Goal: Task Accomplishment & Management: Manage account settings

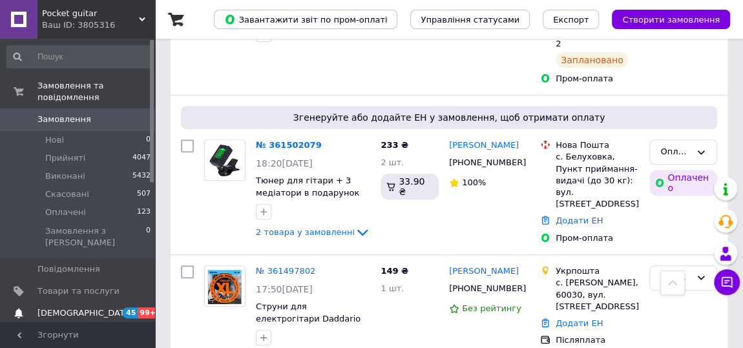
scroll to position [2682, 0]
click at [89, 308] on span "[DEMOGRAPHIC_DATA]" at bounding box center [78, 314] width 82 height 12
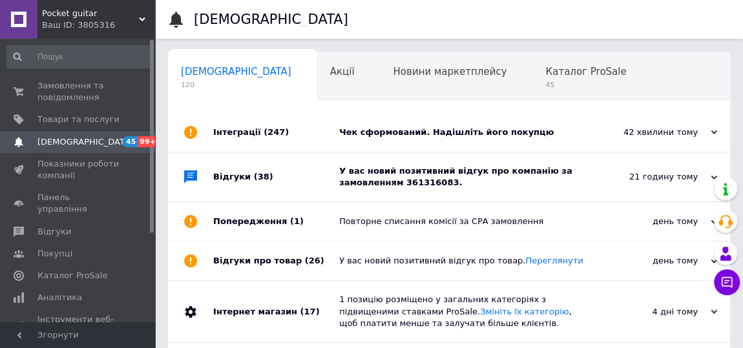
scroll to position [0, 6]
click at [59, 95] on span "Замовлення та повідомлення" at bounding box center [78, 91] width 82 height 23
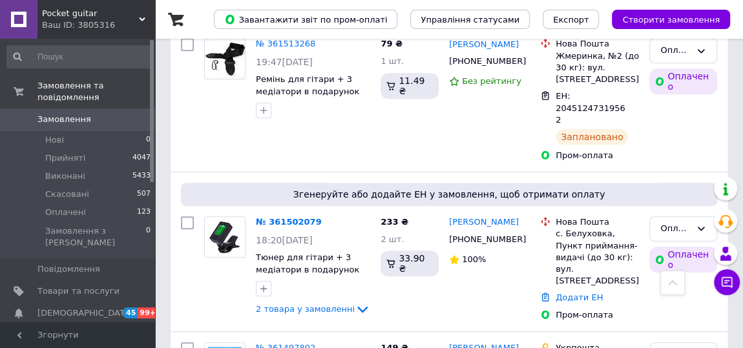
scroll to position [2741, 0]
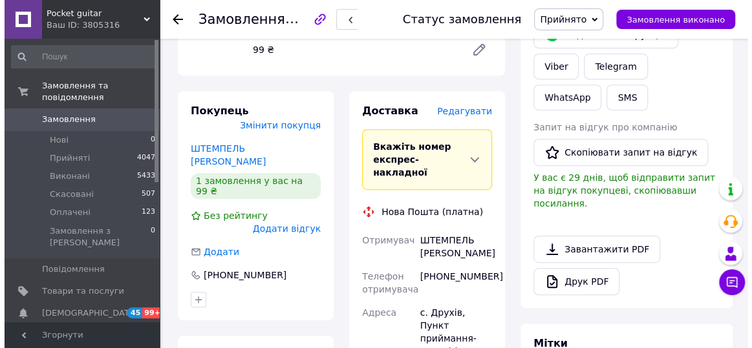
scroll to position [232, 0]
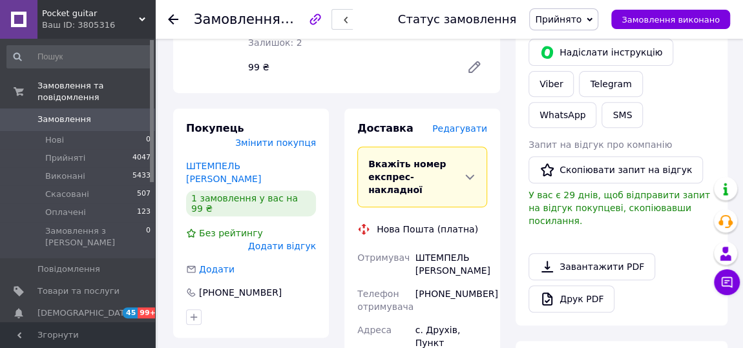
click at [462, 126] on span "Редагувати" at bounding box center [459, 128] width 55 height 10
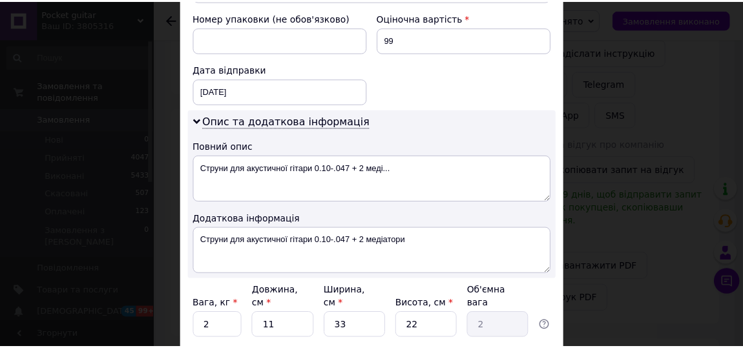
scroll to position [607, 0]
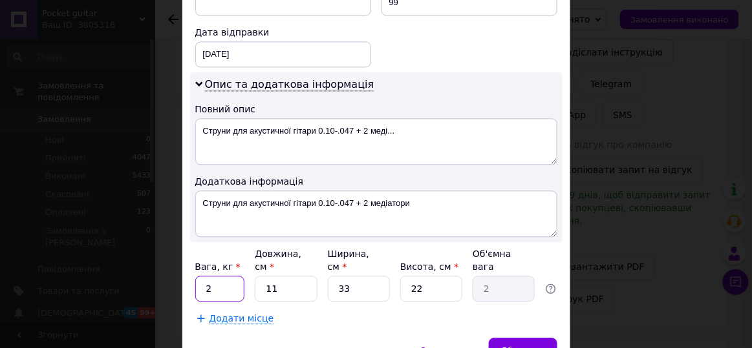
click at [197, 276] on input "2" at bounding box center [220, 289] width 50 height 26
type input "0.2"
click at [432, 276] on input "22" at bounding box center [431, 289] width 62 height 26
type input "2"
type input "0.18"
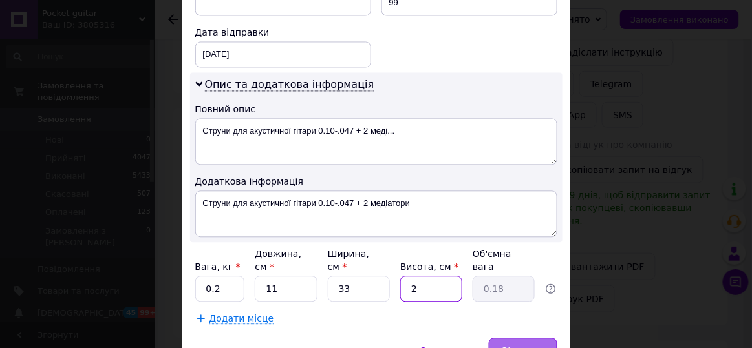
type input "2"
click at [532, 346] on span "Зберегти" at bounding box center [522, 351] width 41 height 10
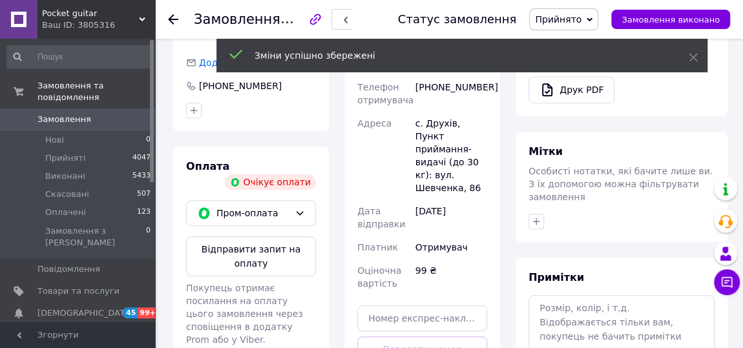
scroll to position [397, 0]
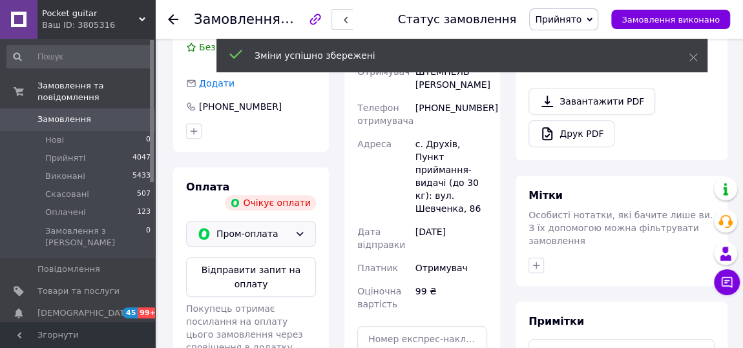
click at [301, 221] on div "Пром-оплата" at bounding box center [251, 234] width 130 height 26
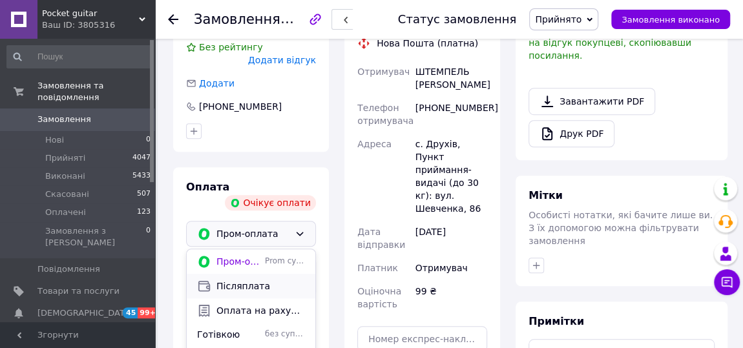
click at [272, 280] on span "Післяплата" at bounding box center [260, 286] width 89 height 13
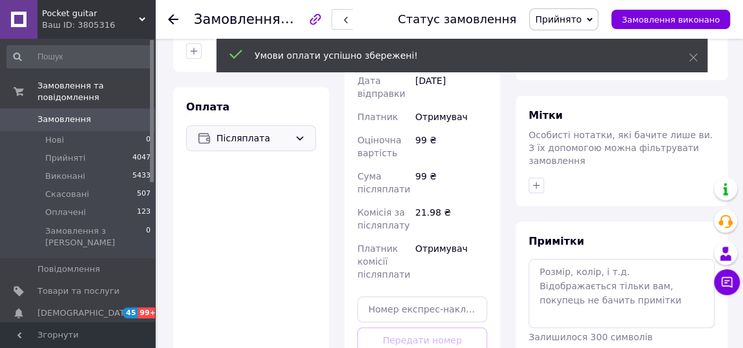
scroll to position [534, 0]
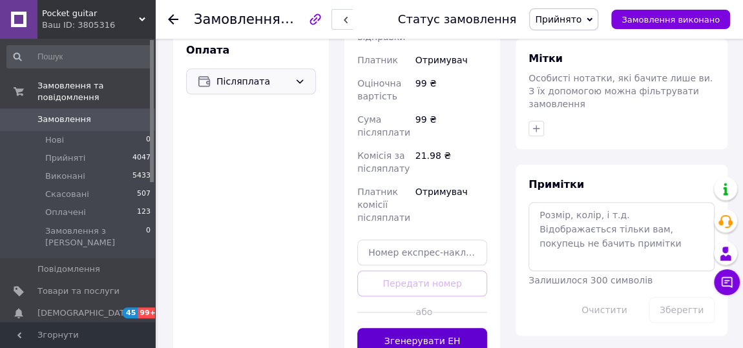
click at [434, 329] on button "Згенерувати ЕН" at bounding box center [422, 341] width 130 height 26
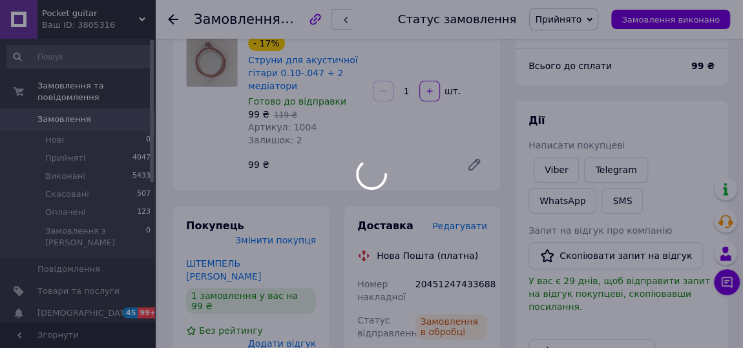
scroll to position [0, 0]
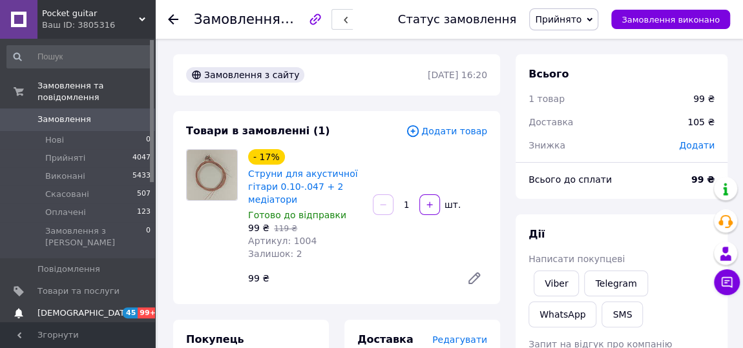
click at [99, 308] on span "[DEMOGRAPHIC_DATA]" at bounding box center [78, 314] width 82 height 12
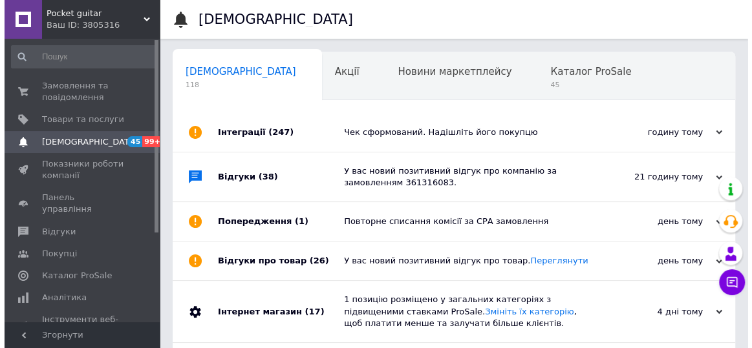
scroll to position [0, 6]
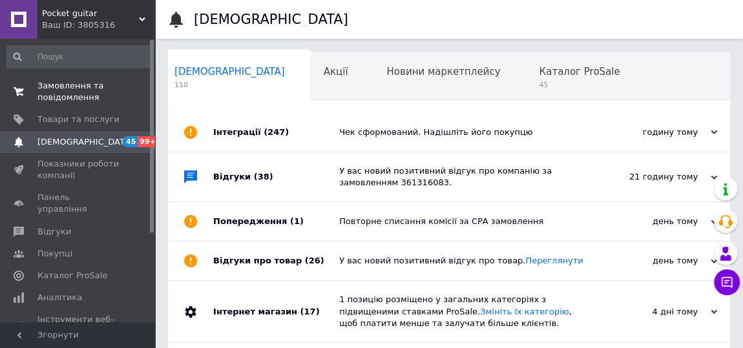
click at [74, 92] on span "Замовлення та повідомлення" at bounding box center [78, 91] width 82 height 23
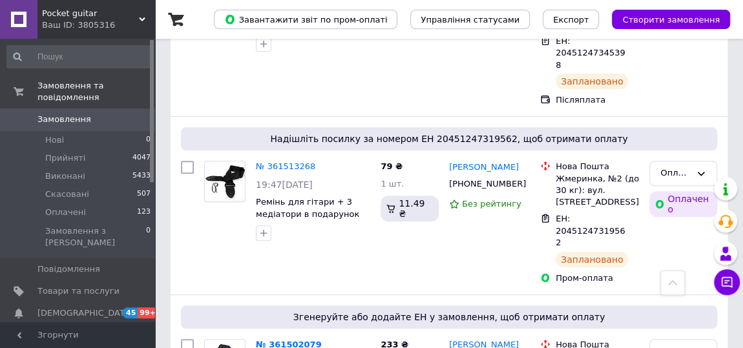
scroll to position [2653, 0]
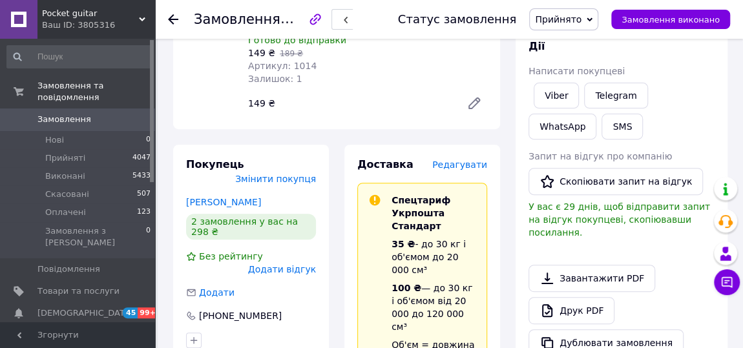
scroll to position [196, 0]
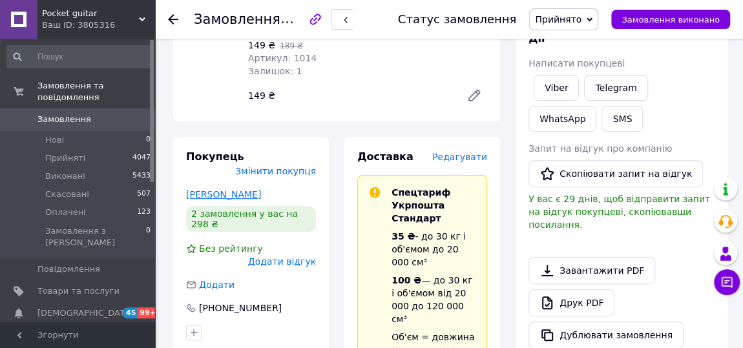
click at [227, 189] on link "[PERSON_NAME]" at bounding box center [223, 194] width 75 height 10
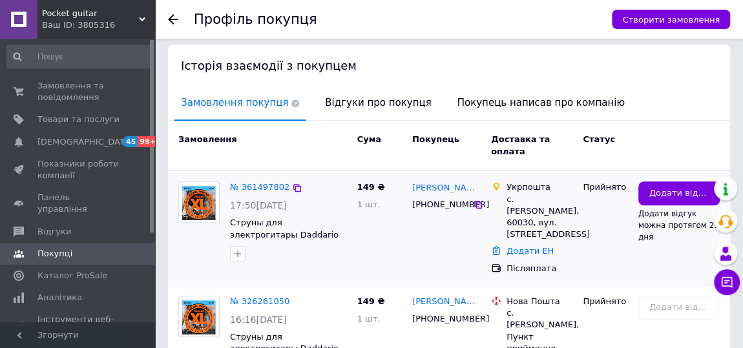
scroll to position [254, 0]
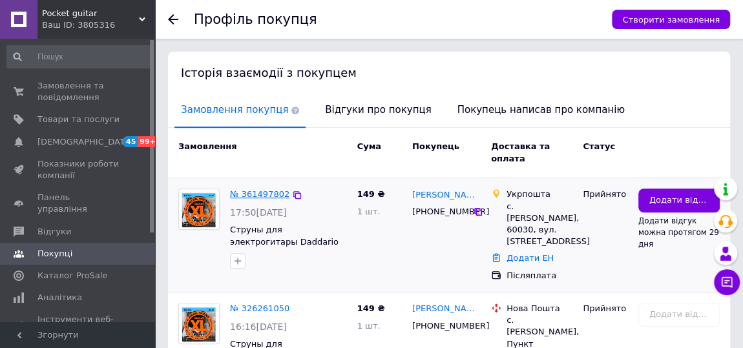
click at [257, 189] on link "№ 361497802" at bounding box center [259, 194] width 59 height 10
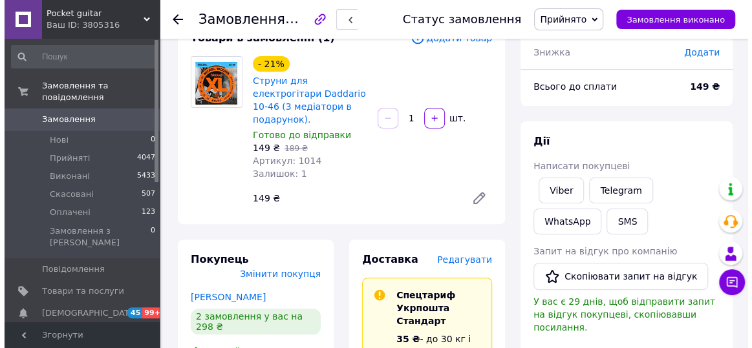
scroll to position [156, 0]
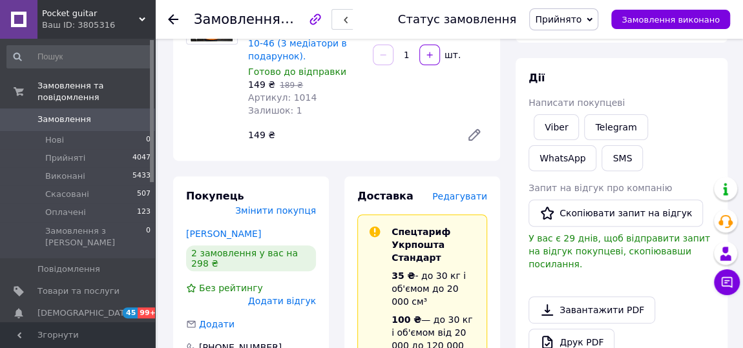
click at [468, 191] on span "Редагувати" at bounding box center [459, 196] width 55 height 10
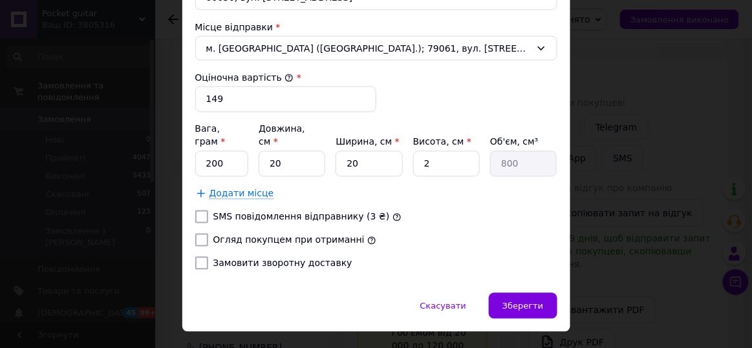
scroll to position [500, 0]
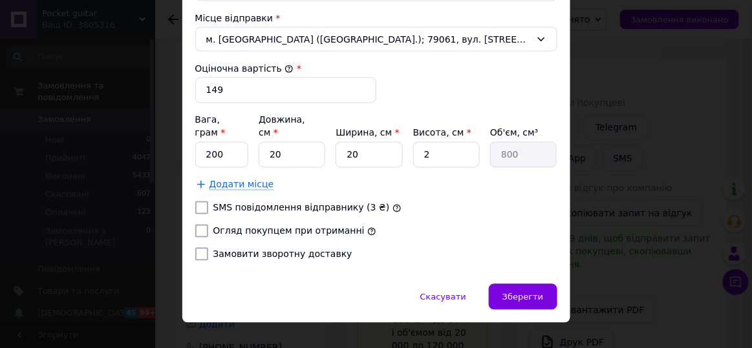
click at [239, 226] on label "Огляд покупцем при отриманні" at bounding box center [288, 231] width 151 height 10
click at [208, 225] on input "Огляд покупцем при отриманні" at bounding box center [201, 231] width 13 height 13
checkbox input "true"
click at [211, 248] on div "Замовити зворотну доставку" at bounding box center [283, 254] width 144 height 13
click at [198, 248] on input "Замовити зворотну доставку" at bounding box center [201, 254] width 13 height 13
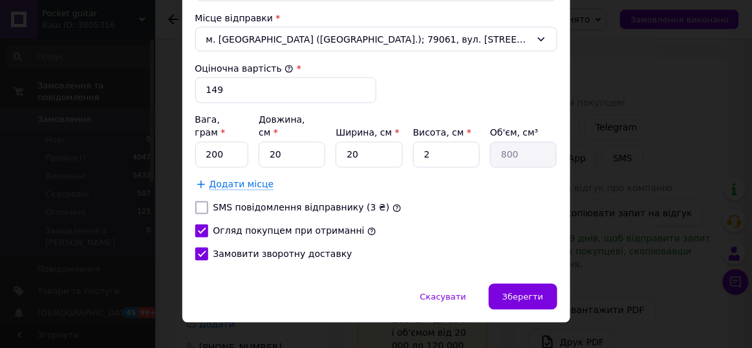
checkbox input "true"
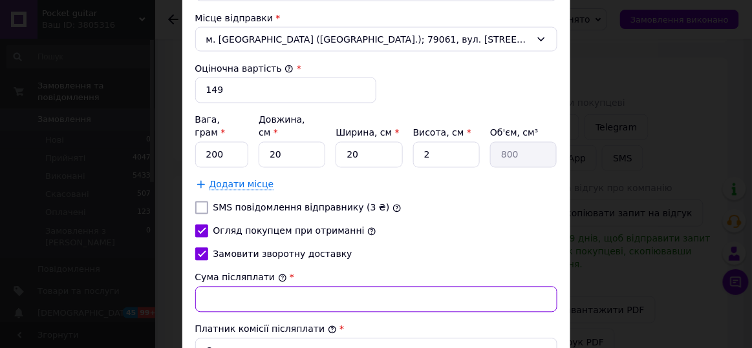
click at [294, 287] on input "Сума післяплати" at bounding box center [376, 300] width 362 height 26
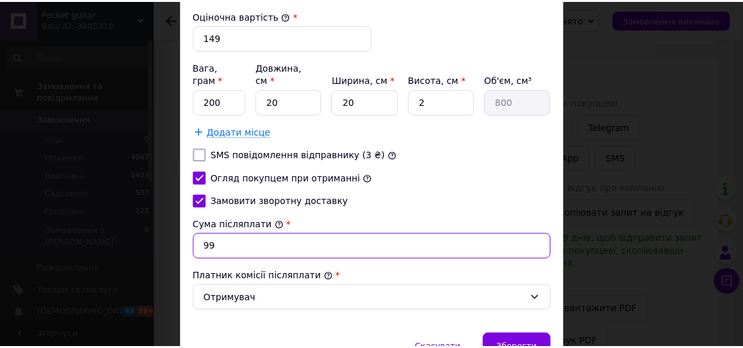
scroll to position [602, 0]
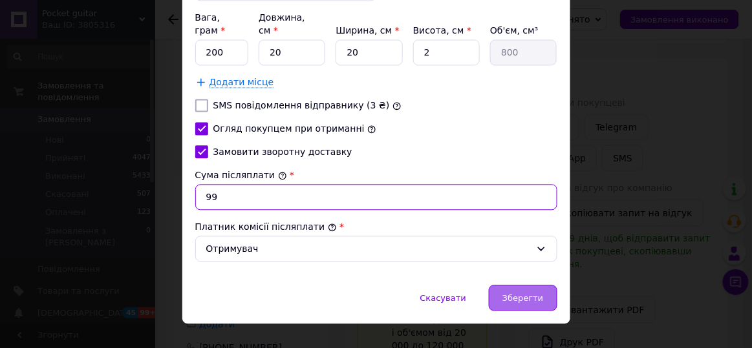
type input "99"
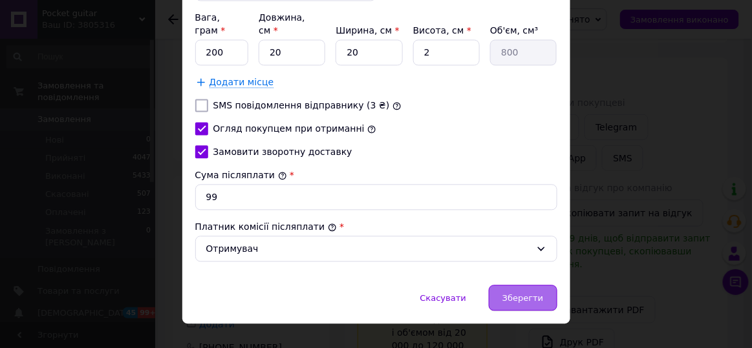
click at [524, 293] on span "Зберегти" at bounding box center [522, 298] width 41 height 10
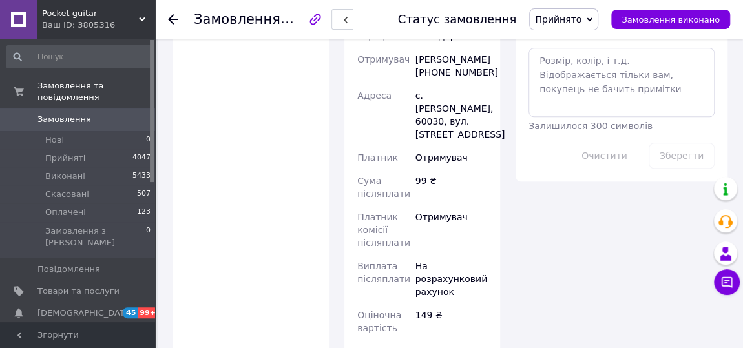
scroll to position [783, 0]
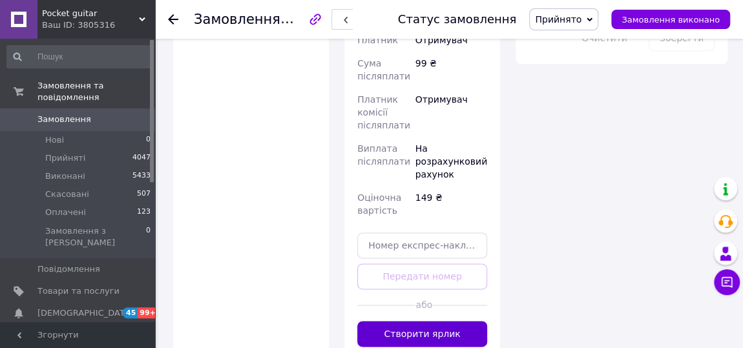
click at [454, 321] on button "Створити ярлик" at bounding box center [422, 334] width 130 height 26
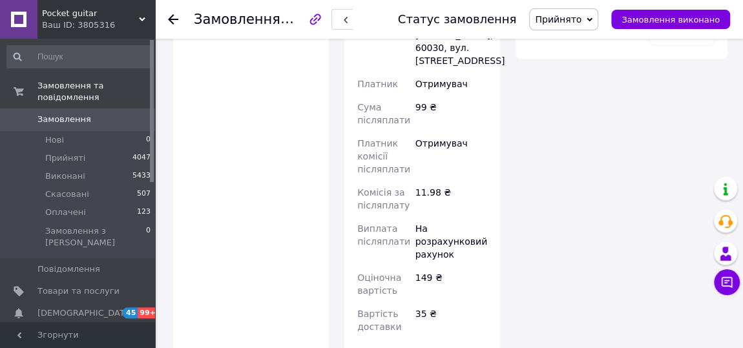
scroll to position [812, 0]
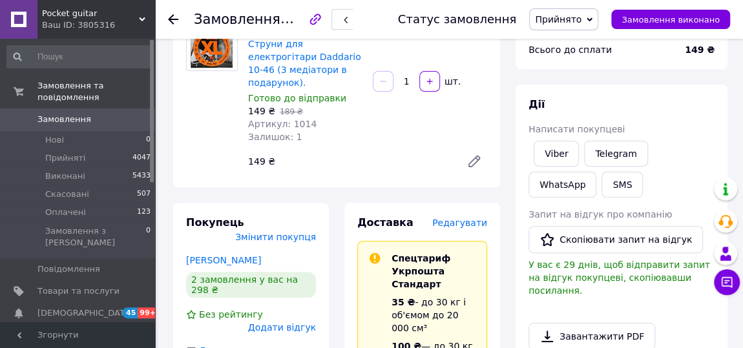
scroll to position [0, 0]
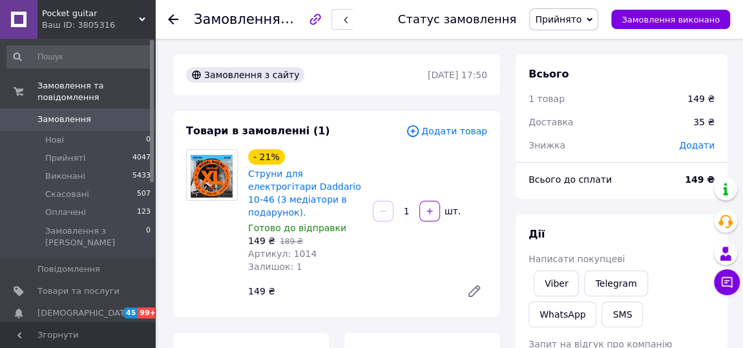
click at [171, 26] on div at bounding box center [181, 19] width 26 height 39
click at [173, 21] on icon at bounding box center [173, 19] width 10 height 10
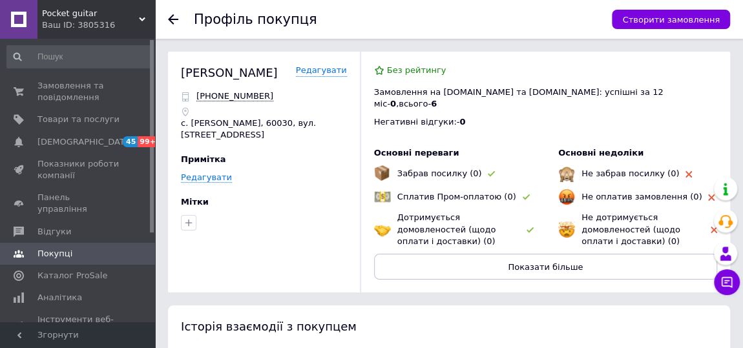
click at [173, 21] on icon at bounding box center [173, 19] width 10 height 10
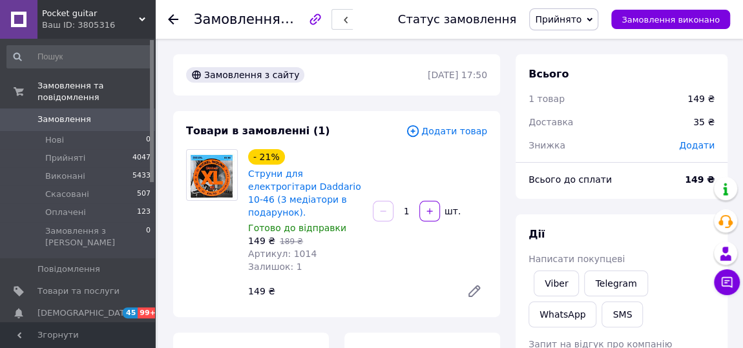
click at [174, 21] on icon at bounding box center [173, 19] width 10 height 10
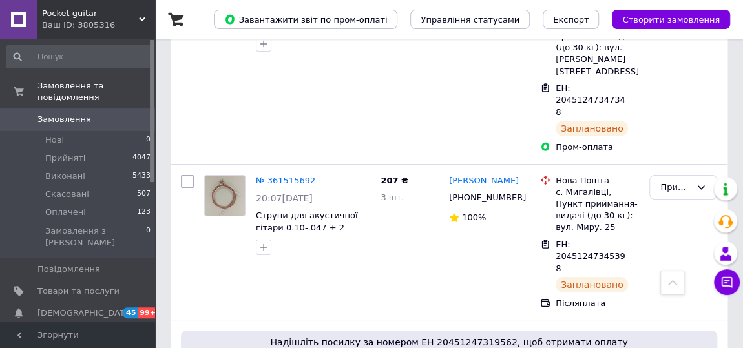
scroll to position [2506, 0]
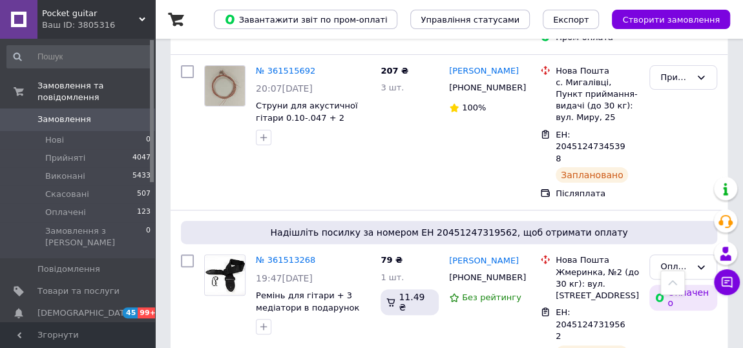
scroll to position [2555, 0]
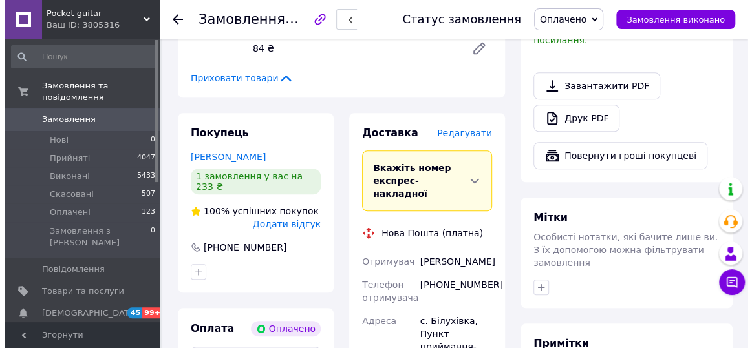
scroll to position [472, 0]
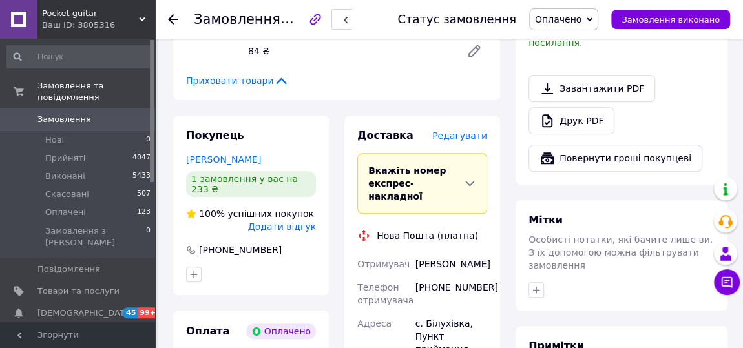
click at [477, 131] on span "Редагувати" at bounding box center [459, 136] width 55 height 10
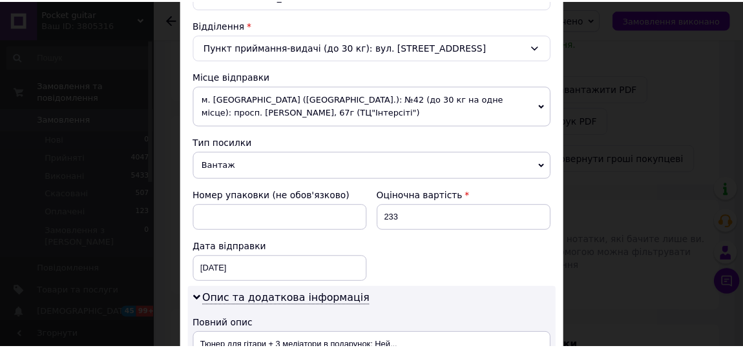
scroll to position [658, 0]
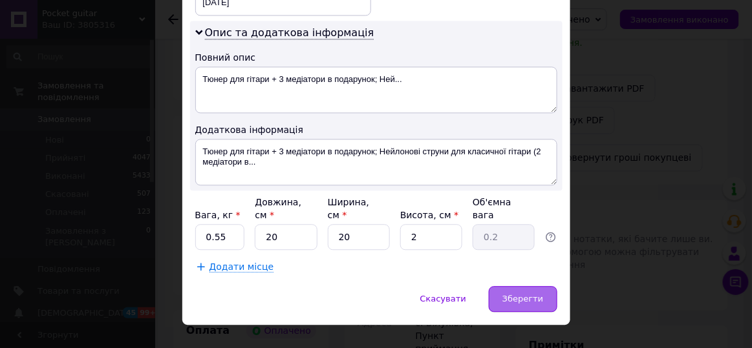
click at [529, 294] on span "Зберегти" at bounding box center [522, 299] width 41 height 10
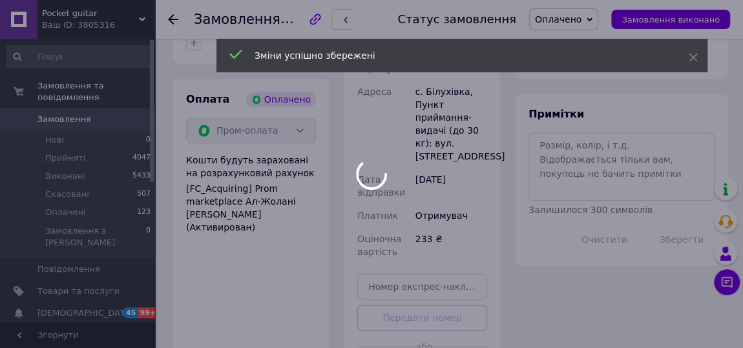
scroll to position [795, 0]
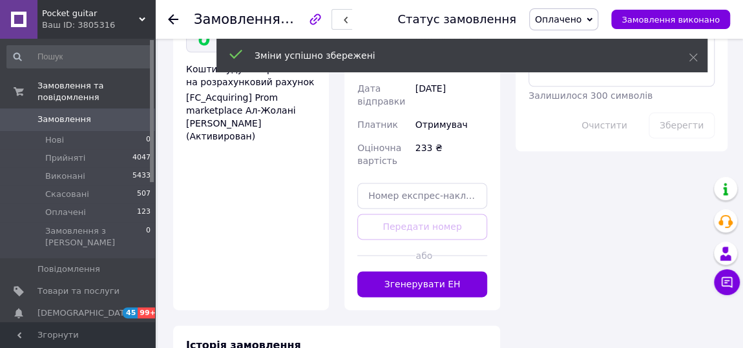
click at [452, 271] on button "Згенерувати ЕН" at bounding box center [422, 284] width 130 height 26
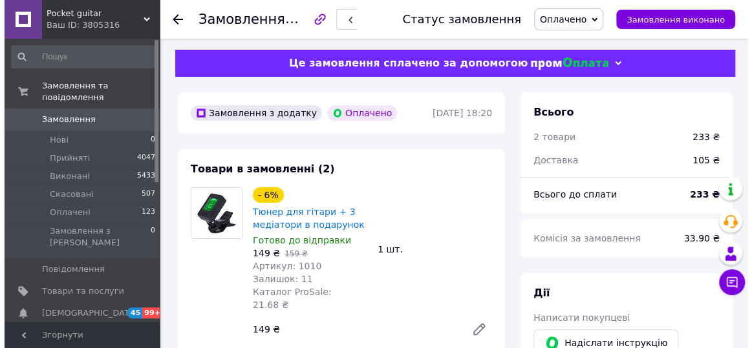
scroll to position [0, 0]
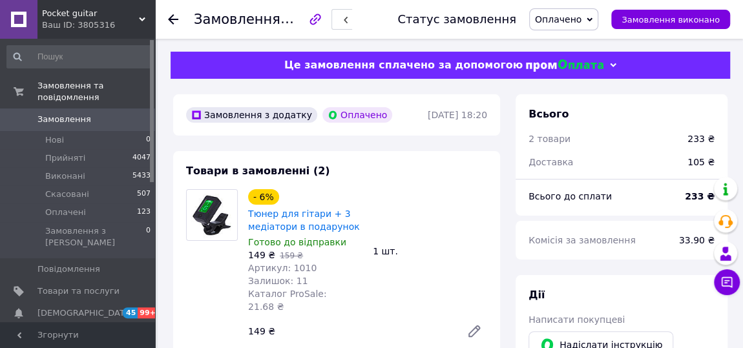
click at [172, 17] on icon at bounding box center [173, 19] width 10 height 10
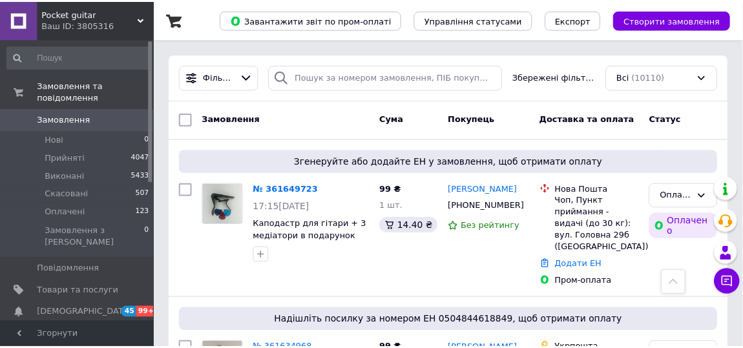
scroll to position [567, 0]
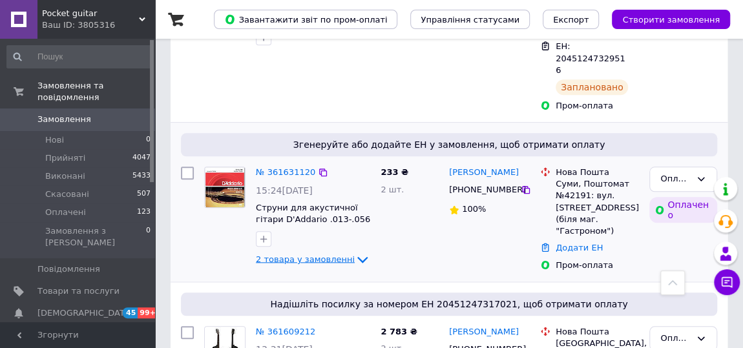
click at [357, 257] on icon at bounding box center [362, 260] width 10 height 6
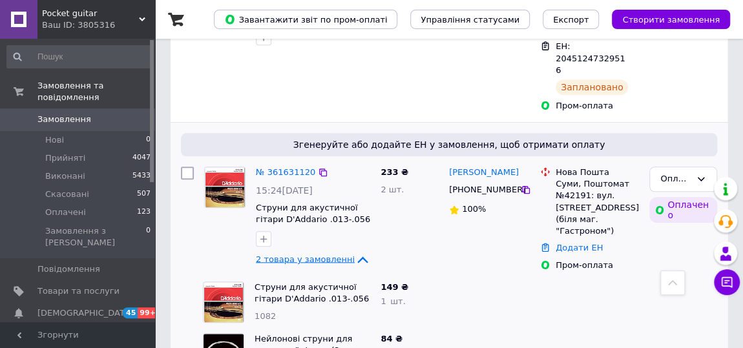
scroll to position [587, 0]
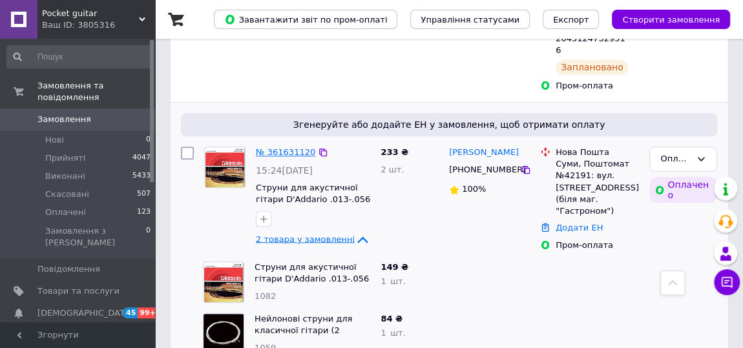
click at [291, 147] on link "№ 361631120" at bounding box center [285, 152] width 59 height 10
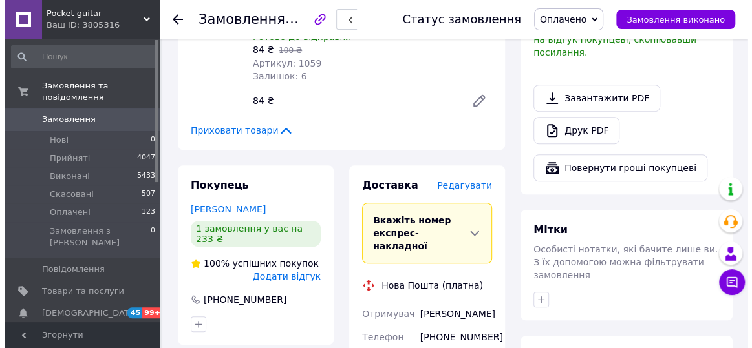
scroll to position [411, 0]
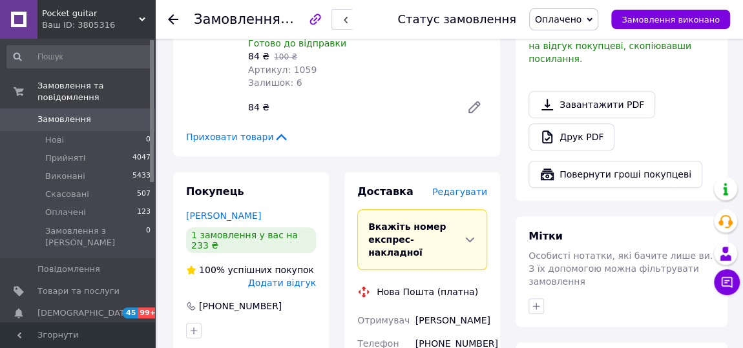
click at [476, 187] on span "Редагувати" at bounding box center [459, 192] width 55 height 10
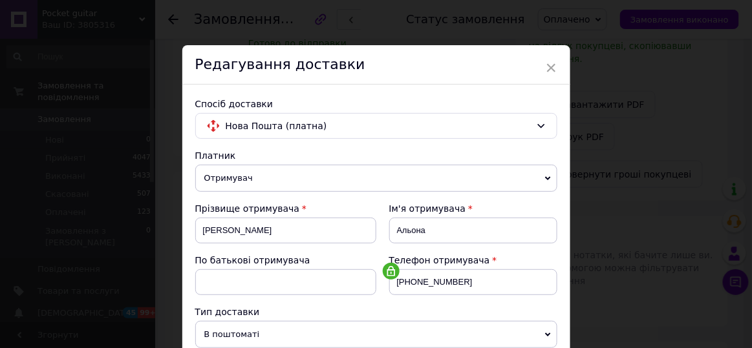
scroll to position [658, 0]
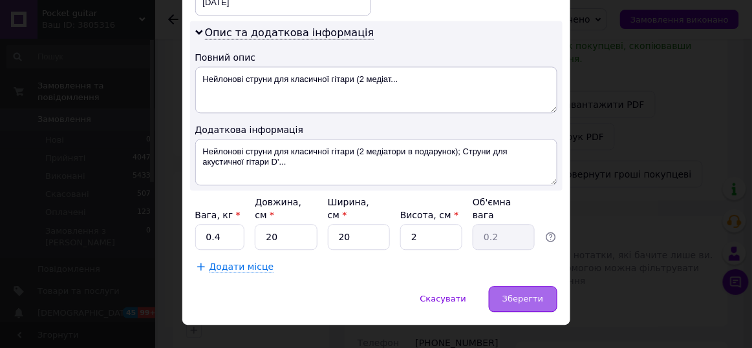
click at [522, 294] on span "Зберегти" at bounding box center [522, 299] width 41 height 10
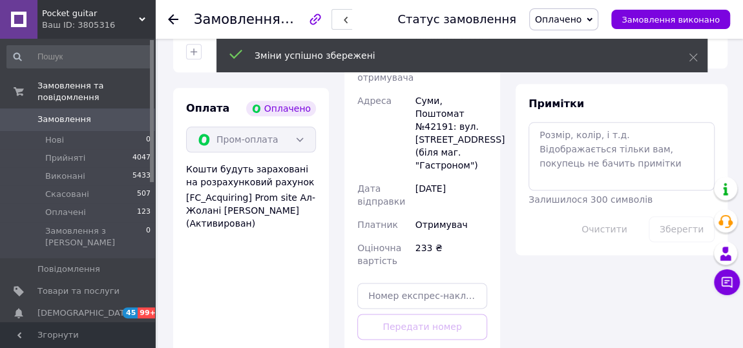
scroll to position [723, 0]
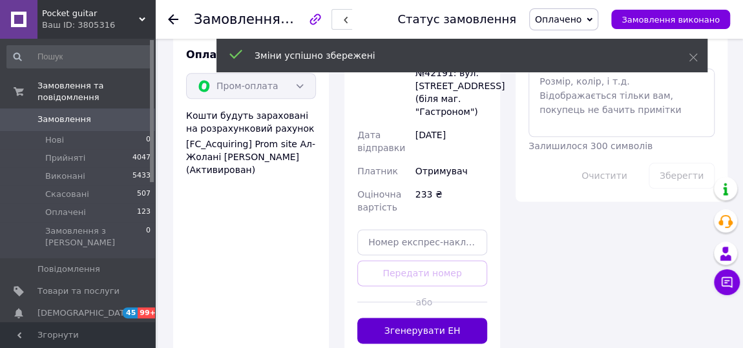
click at [442, 318] on button "Згенерувати ЕН" at bounding box center [422, 331] width 130 height 26
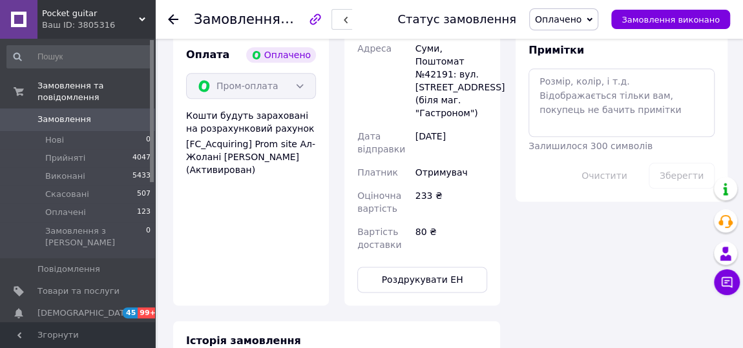
click at [172, 15] on use at bounding box center [173, 19] width 10 height 10
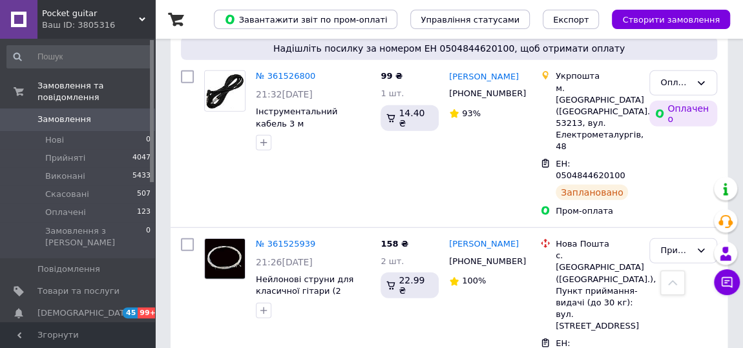
scroll to position [1785, 0]
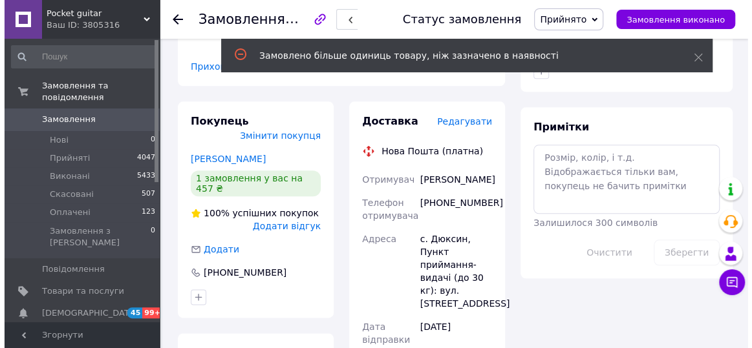
scroll to position [538, 0]
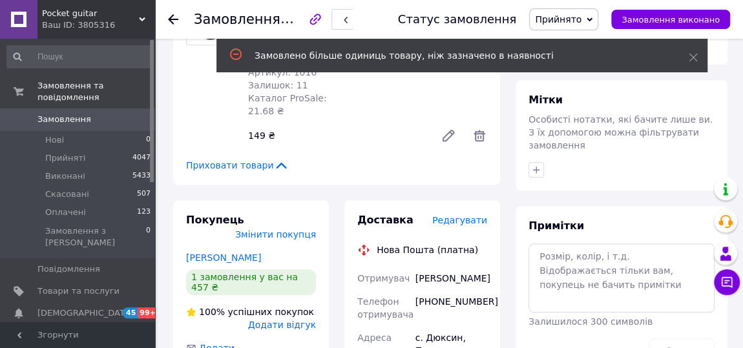
click at [478, 215] on span "Редагувати" at bounding box center [459, 220] width 55 height 10
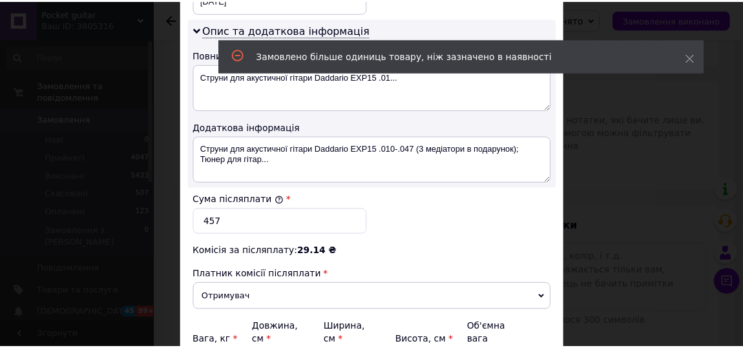
scroll to position [786, 0]
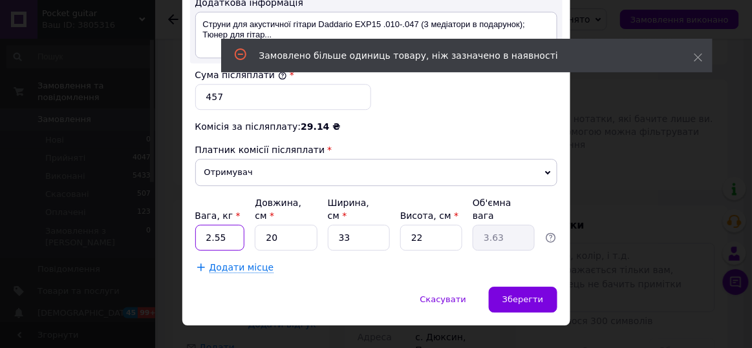
click at [207, 225] on input "2.55" at bounding box center [220, 238] width 50 height 26
type input "0.55"
click at [424, 225] on input "22" at bounding box center [431, 238] width 62 height 26
type input "2"
type input "0.33"
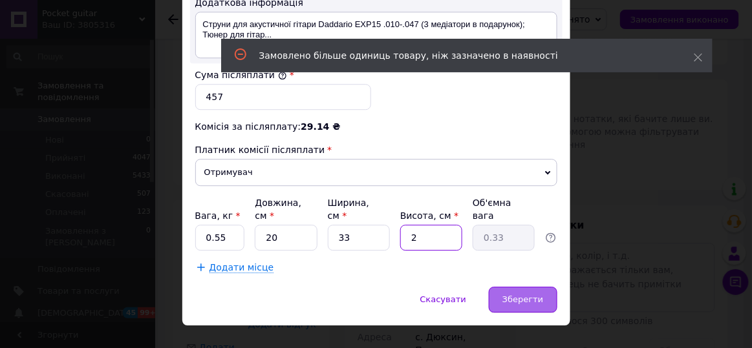
type input "2"
click at [534, 287] on div "Зберегти" at bounding box center [523, 300] width 68 height 26
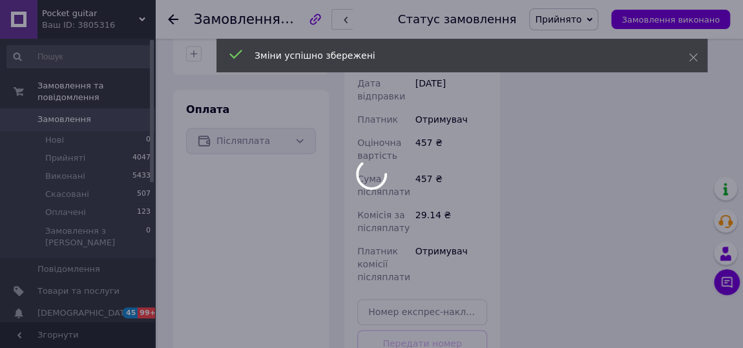
scroll to position [881, 0]
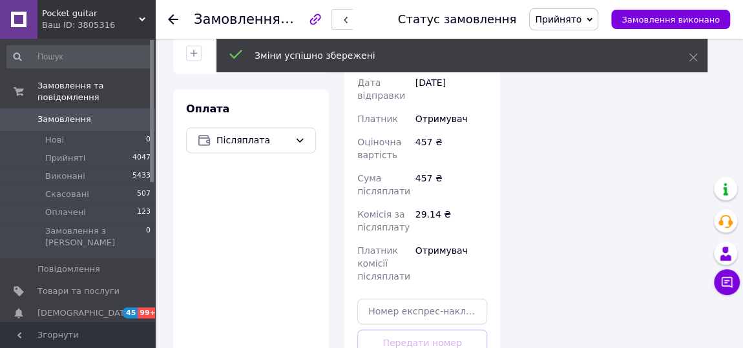
click at [439, 335] on div "Доставка Редагувати Нова Пошта (платна) Отримувач [PERSON_NAME] Телефон отримув…" at bounding box center [422, 141] width 156 height 569
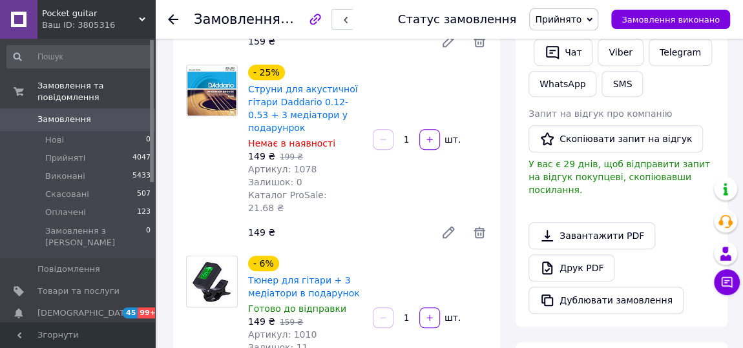
scroll to position [225, 0]
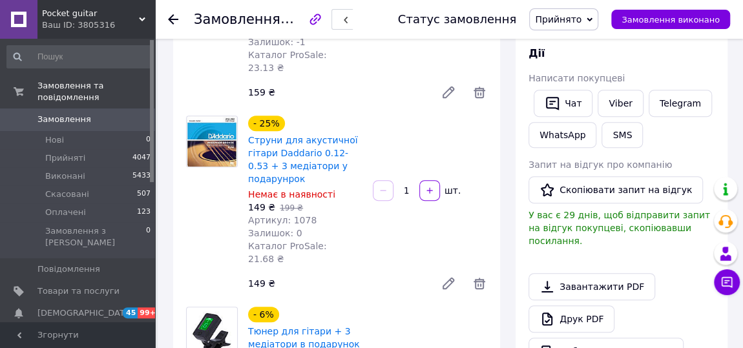
click at [174, 19] on use at bounding box center [173, 19] width 10 height 10
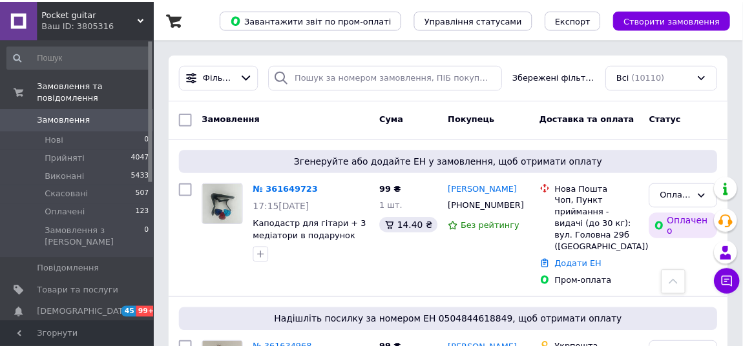
scroll to position [1133, 0]
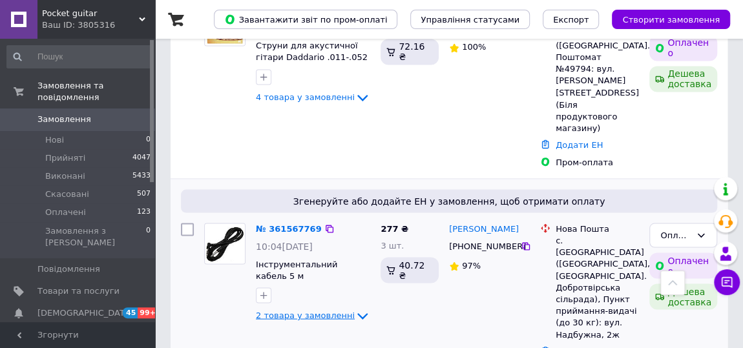
click at [355, 308] on icon at bounding box center [363, 316] width 16 height 16
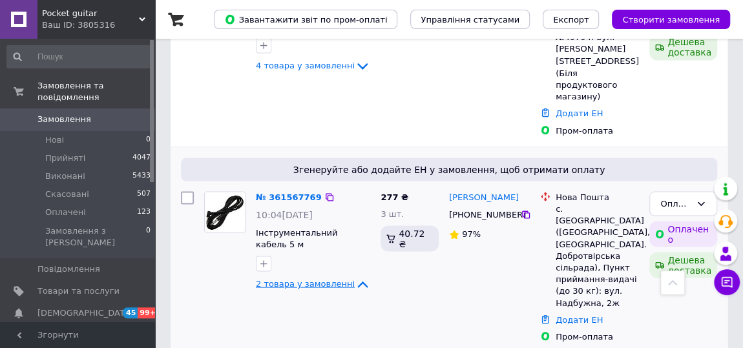
scroll to position [1093, 0]
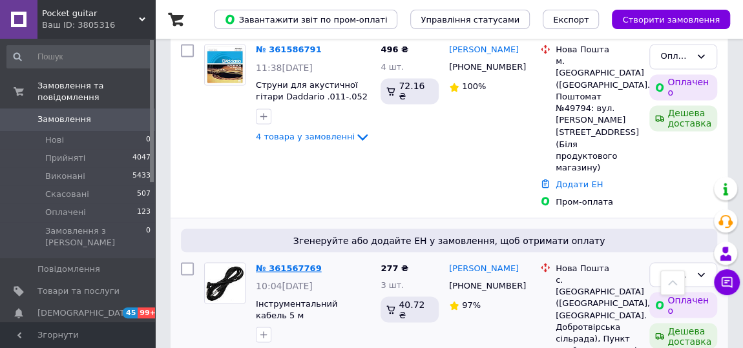
click at [282, 263] on link "№ 361567769" at bounding box center [289, 268] width 66 height 10
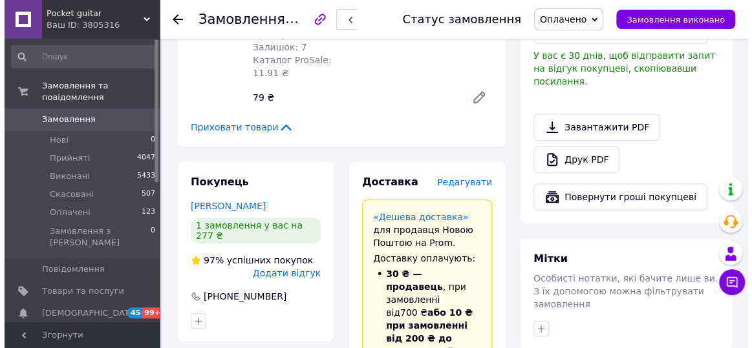
scroll to position [388, 0]
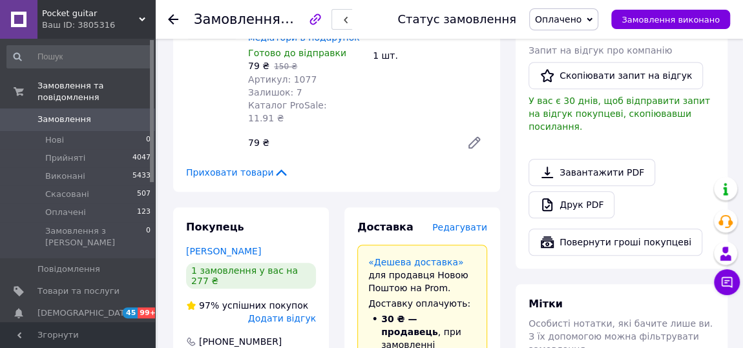
click at [462, 222] on span "Редагувати" at bounding box center [459, 227] width 55 height 10
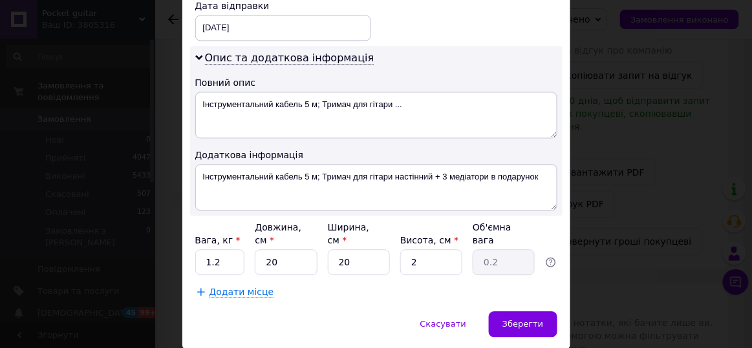
scroll to position [658, 0]
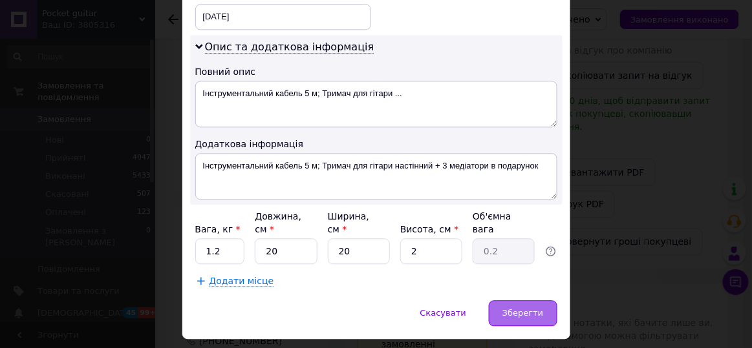
click at [513, 300] on div "Зберегти" at bounding box center [523, 313] width 68 height 26
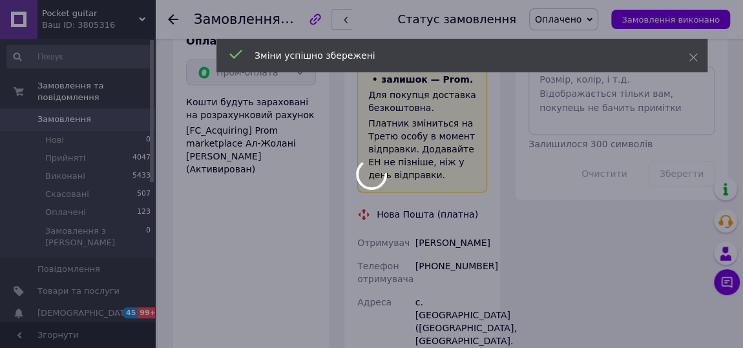
scroll to position [1190, 0]
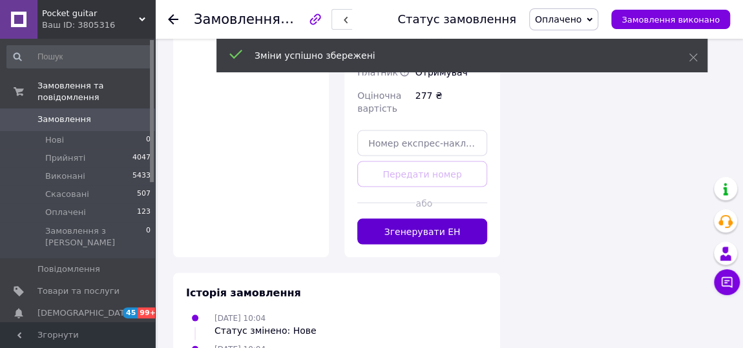
click at [437, 218] on button "Згенерувати ЕН" at bounding box center [422, 231] width 130 height 26
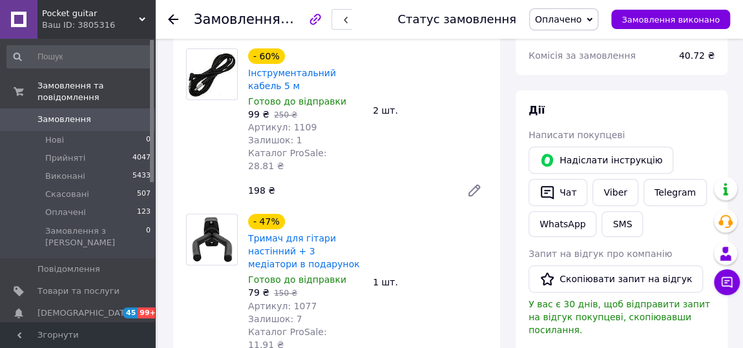
scroll to position [176, 0]
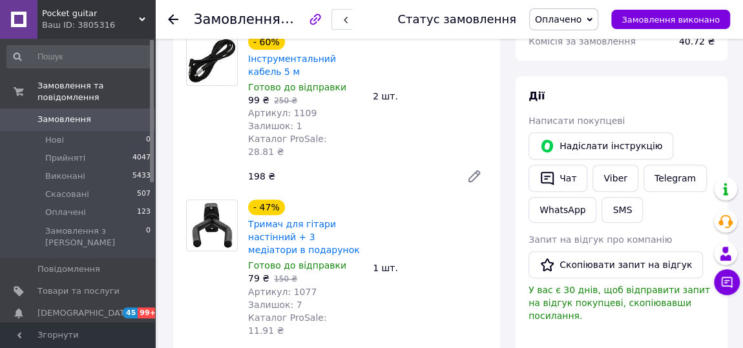
click at [173, 13] on div at bounding box center [173, 19] width 10 height 13
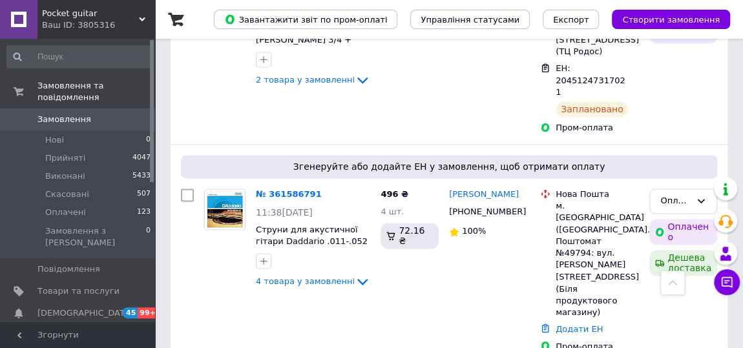
scroll to position [949, 0]
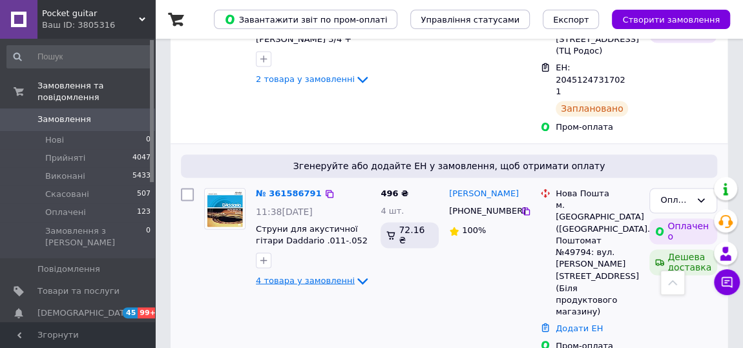
click at [355, 273] on icon at bounding box center [363, 281] width 16 height 16
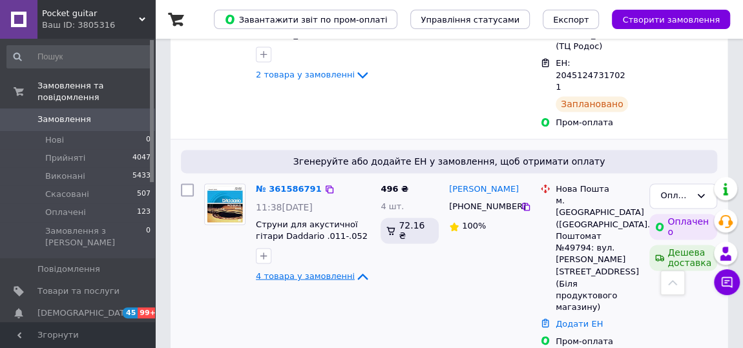
scroll to position [940, 0]
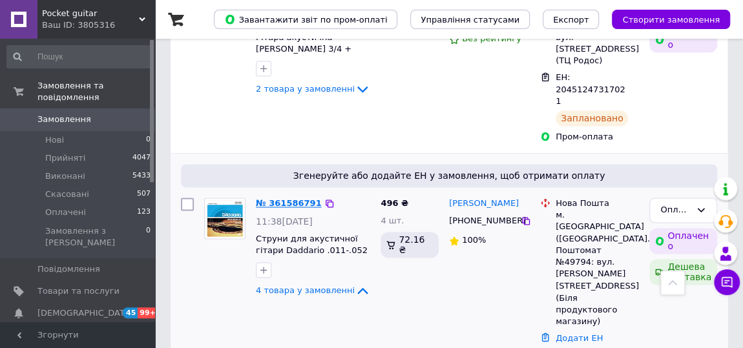
click at [282, 198] on link "№ 361586791" at bounding box center [289, 203] width 66 height 10
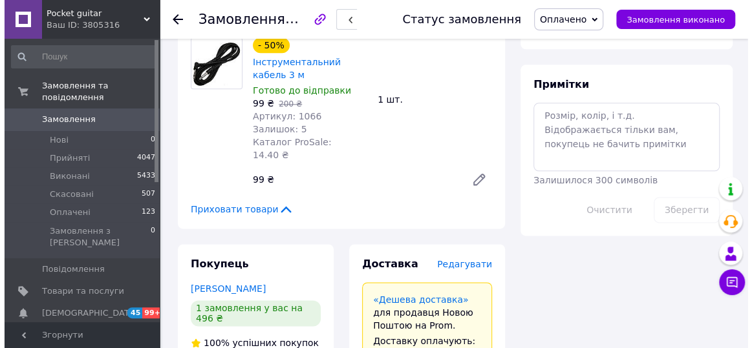
scroll to position [704, 0]
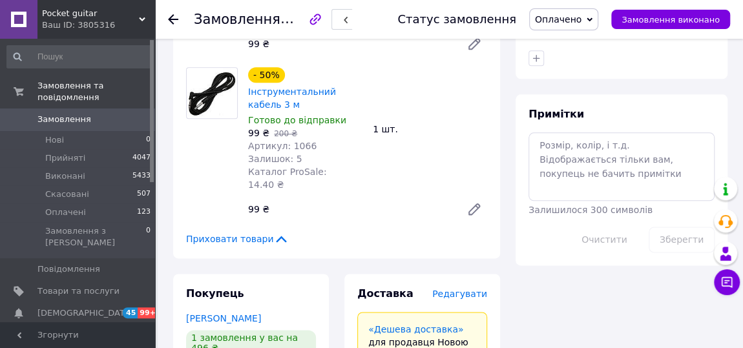
click at [467, 289] on span "Редагувати" at bounding box center [459, 294] width 55 height 10
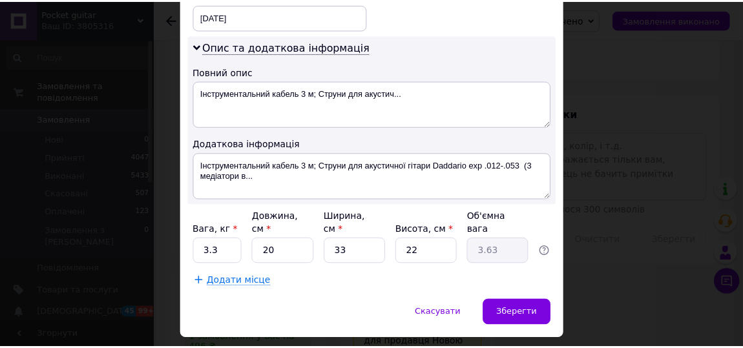
scroll to position [658, 0]
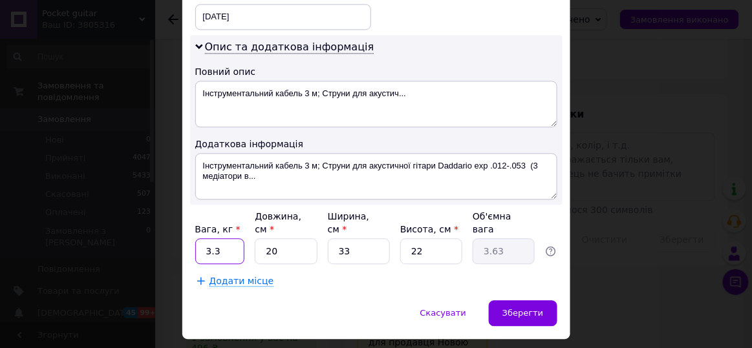
click at [207, 238] on input "3.3" at bounding box center [220, 251] width 50 height 26
type input "0.3"
click at [431, 238] on input "22" at bounding box center [431, 251] width 62 height 26
type input "2"
type input "0.33"
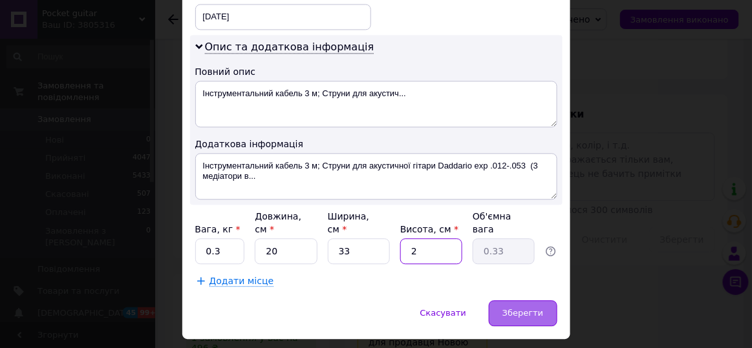
type input "2"
click at [536, 308] on span "Зберегти" at bounding box center [522, 313] width 41 height 10
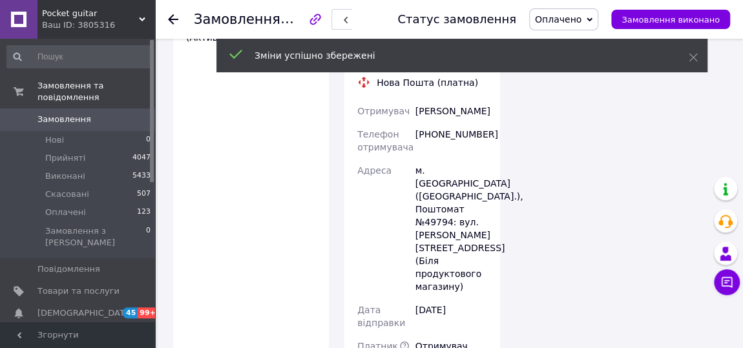
scroll to position [1331, 0]
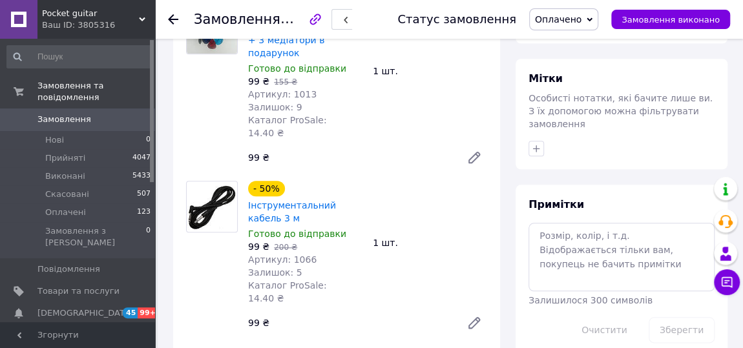
scroll to position [666, 0]
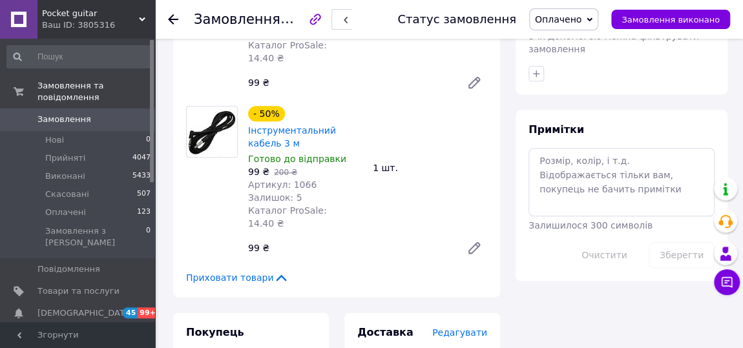
click at [172, 16] on use at bounding box center [173, 19] width 10 height 10
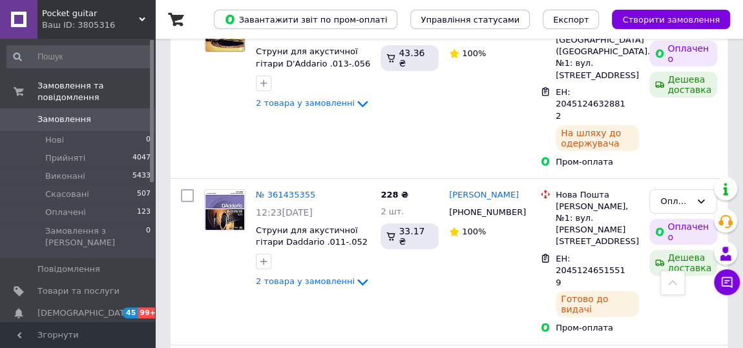
scroll to position [4667, 0]
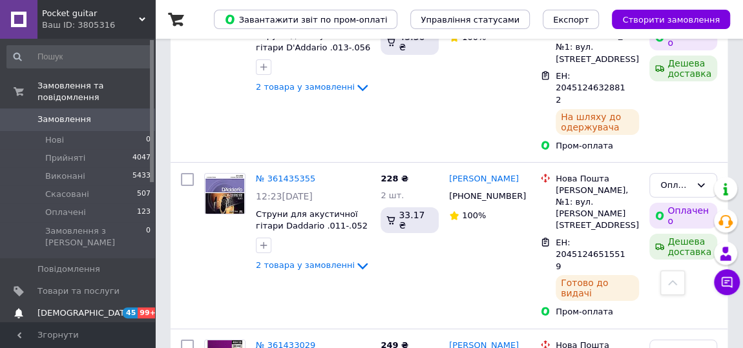
click at [106, 308] on span "[DEMOGRAPHIC_DATA]" at bounding box center [78, 314] width 82 height 12
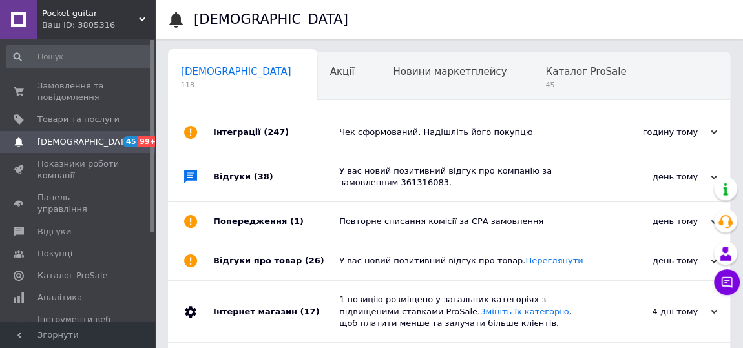
scroll to position [0, 6]
